Goal: Download file/media

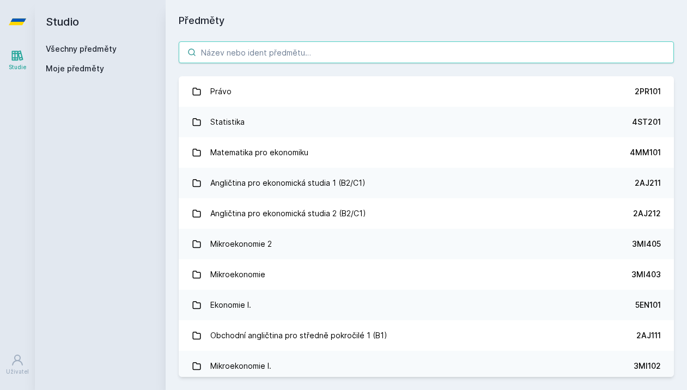
click at [321, 52] on input "search" at bounding box center [426, 52] width 495 height 22
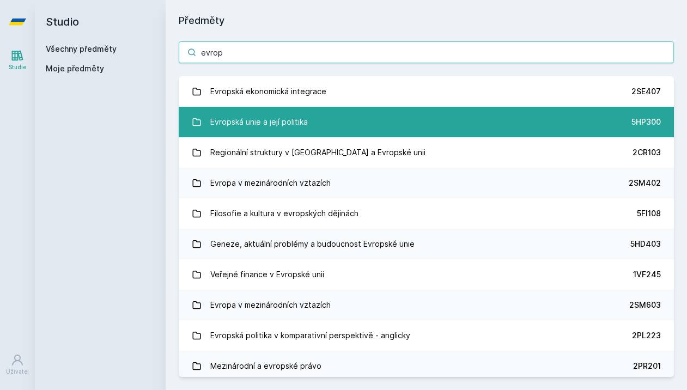
type input "evrop"
click at [421, 119] on link "Evropská unie a její politika 5HP300" at bounding box center [426, 122] width 495 height 30
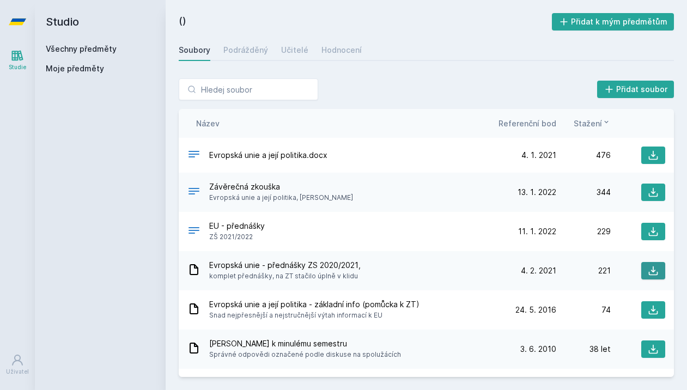
click at [646, 274] on button at bounding box center [653, 270] width 24 height 17
click at [357, 162] on div "Evropská unie a její politika.docx" at bounding box center [344, 156] width 314 height 16
click at [317, 156] on font "Evropská unie a její politika.docx" at bounding box center [268, 154] width 118 height 9
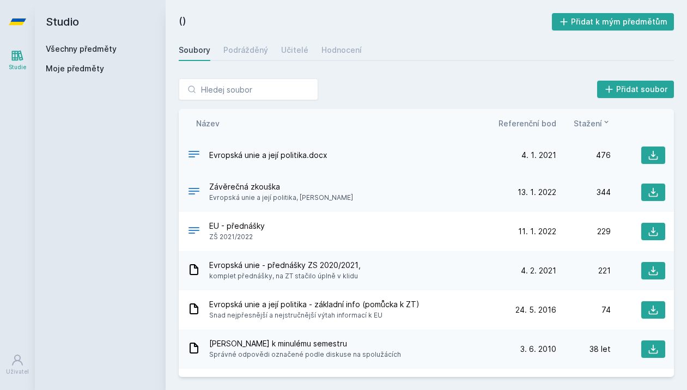
click at [286, 158] on font "Evropská unie a její politika.docx" at bounding box center [268, 154] width 118 height 9
click at [279, 153] on font "Evropská unie a její politika.docx" at bounding box center [268, 154] width 118 height 9
click at [659, 152] on button at bounding box center [653, 154] width 24 height 17
click at [657, 191] on icon at bounding box center [652, 192] width 11 height 11
